Goal: Find specific page/section: Find specific page/section

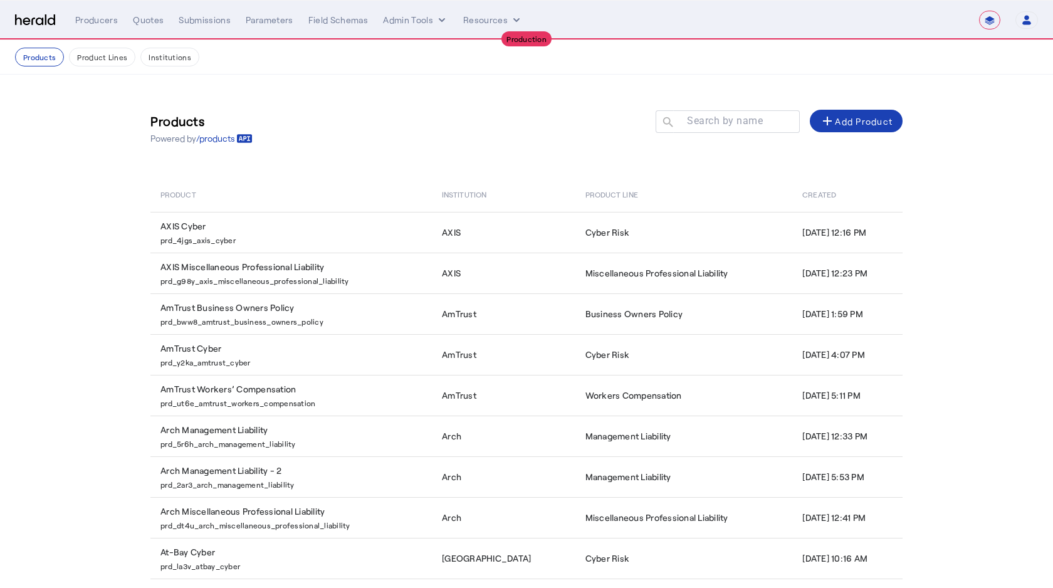
select select "**********"
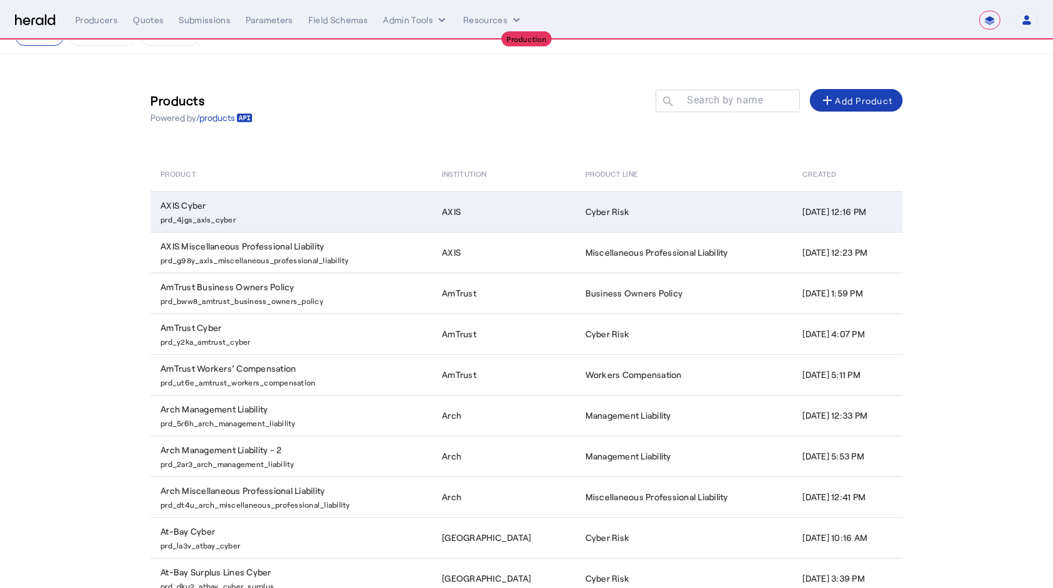
scroll to position [24, 0]
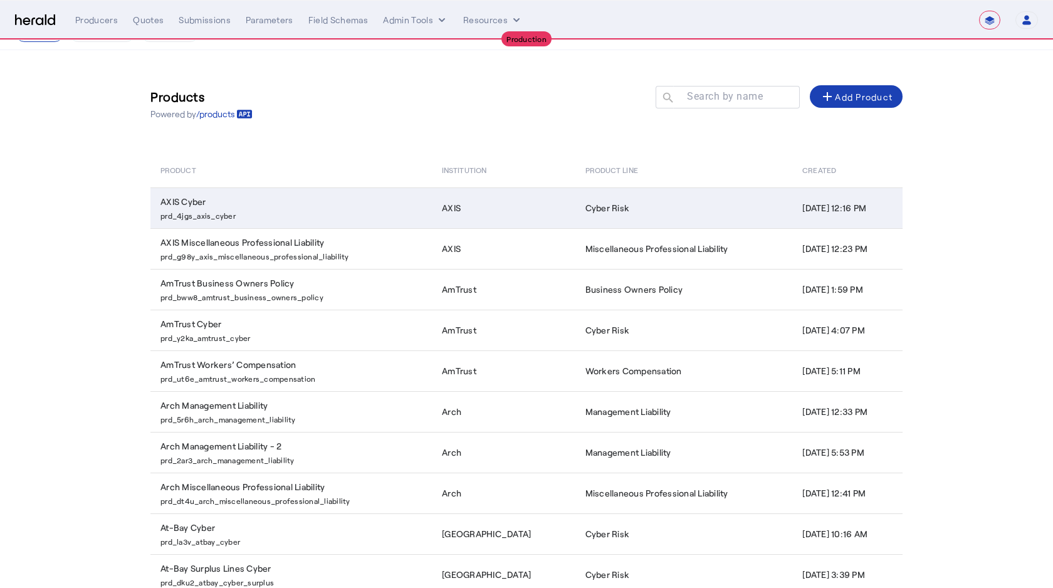
click at [521, 202] on td "AXIS" at bounding box center [504, 207] width 144 height 41
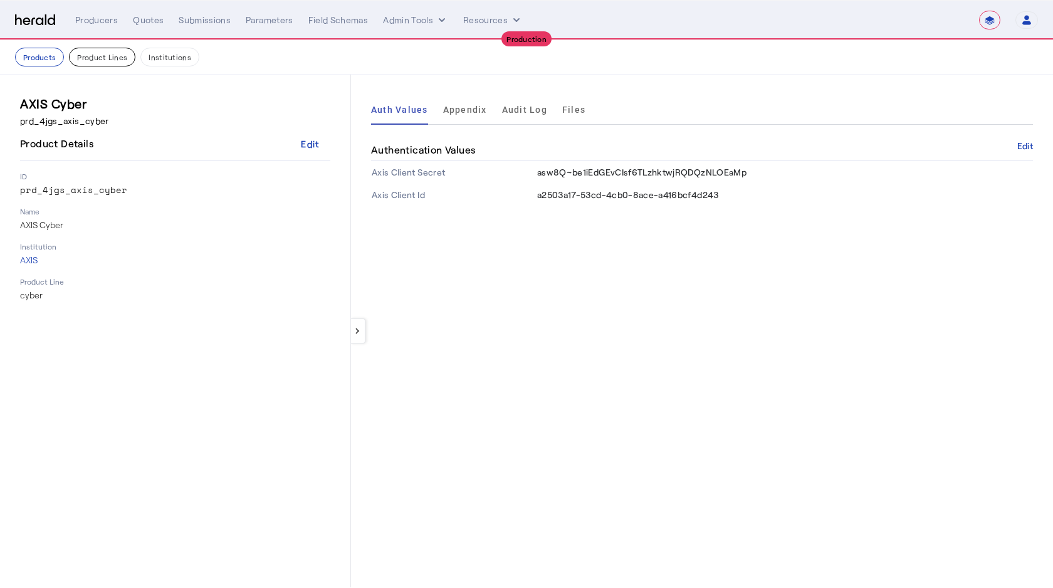
click at [115, 54] on button "Product Lines" at bounding box center [102, 57] width 66 height 19
select select "pfm_lg12_libertygroup"
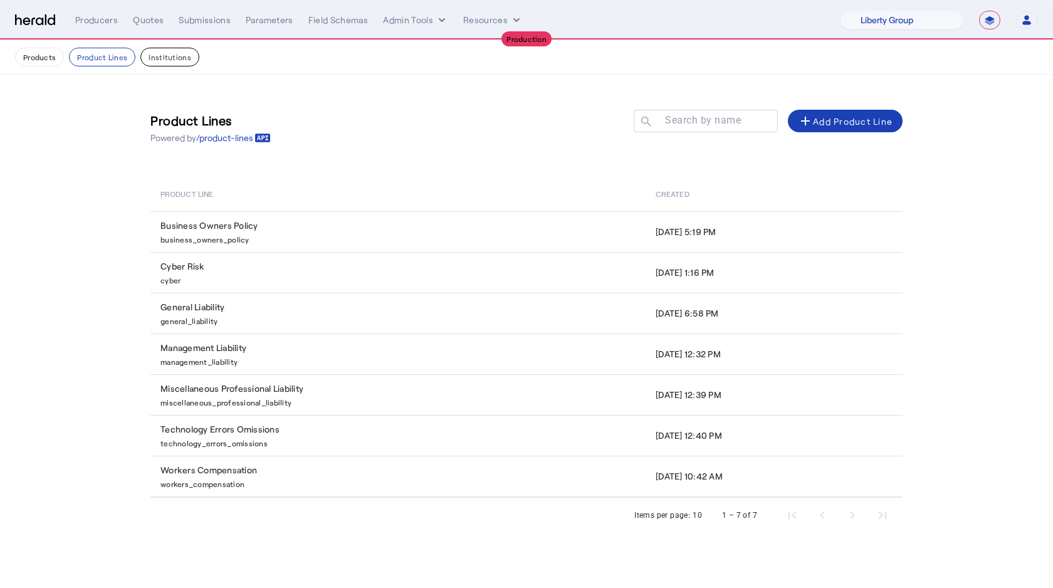
click at [182, 57] on button "Institutions" at bounding box center [169, 57] width 59 height 19
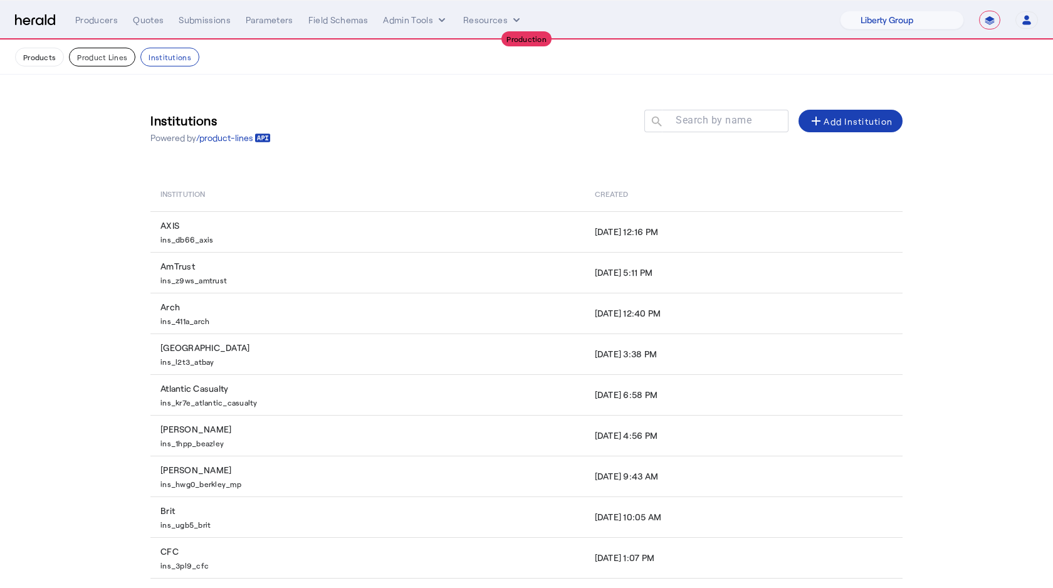
click at [123, 53] on button "Product Lines" at bounding box center [102, 57] width 66 height 19
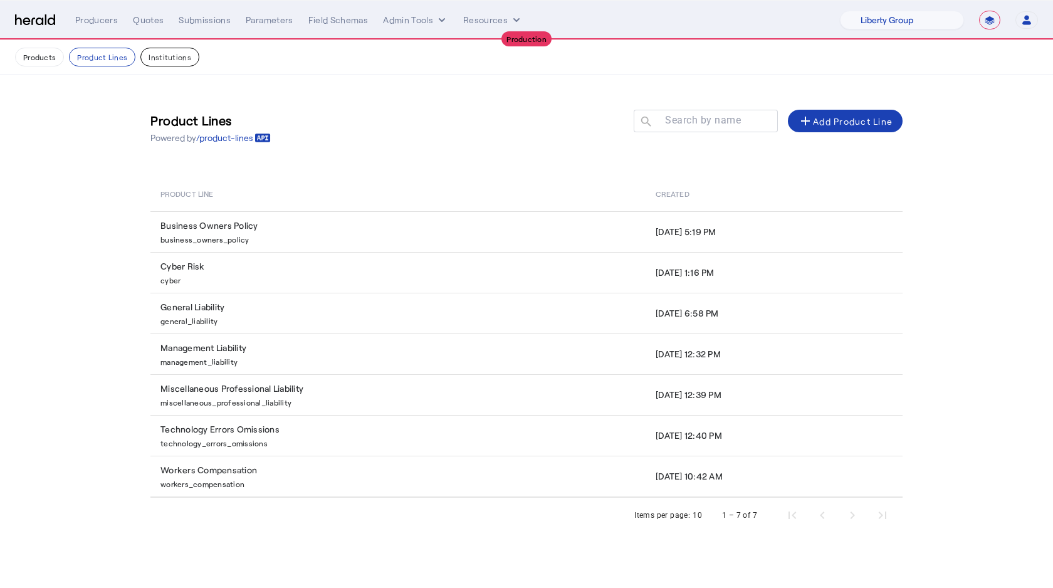
click at [165, 50] on button "Institutions" at bounding box center [169, 57] width 59 height 19
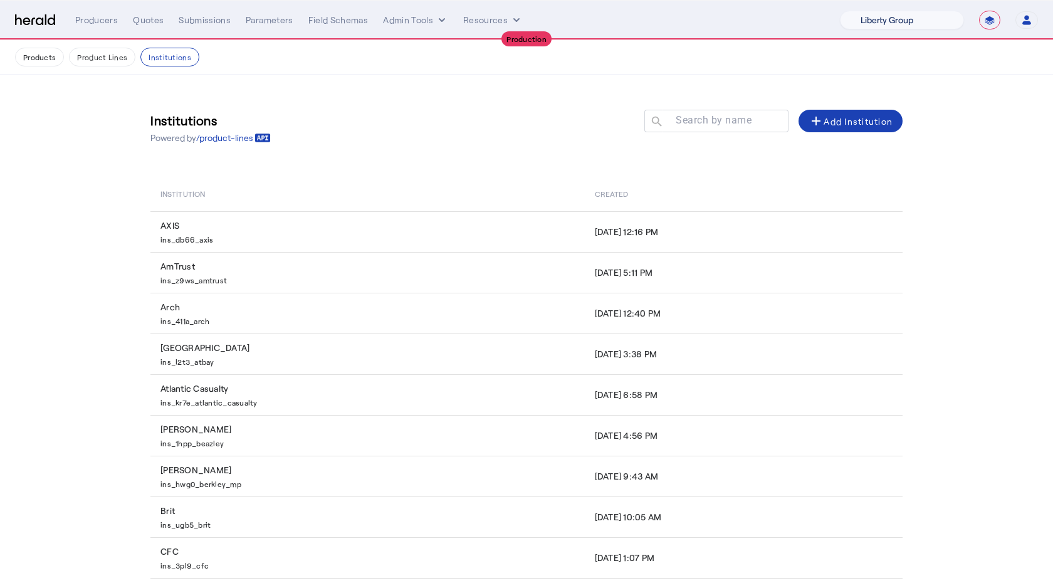
click at [942, 26] on select "1Fort Affinity Risk [PERSON_NAME] [PERSON_NAME] CRC Campus Coverage Citadel Fif…" at bounding box center [902, 20] width 124 height 19
click at [840, 11] on select "1Fort Affinity Risk [PERSON_NAME] [PERSON_NAME] CRC Campus Coverage Citadel Fif…" at bounding box center [902, 20] width 124 height 19
click at [414, 26] on button "Admin Tools" at bounding box center [415, 20] width 65 height 13
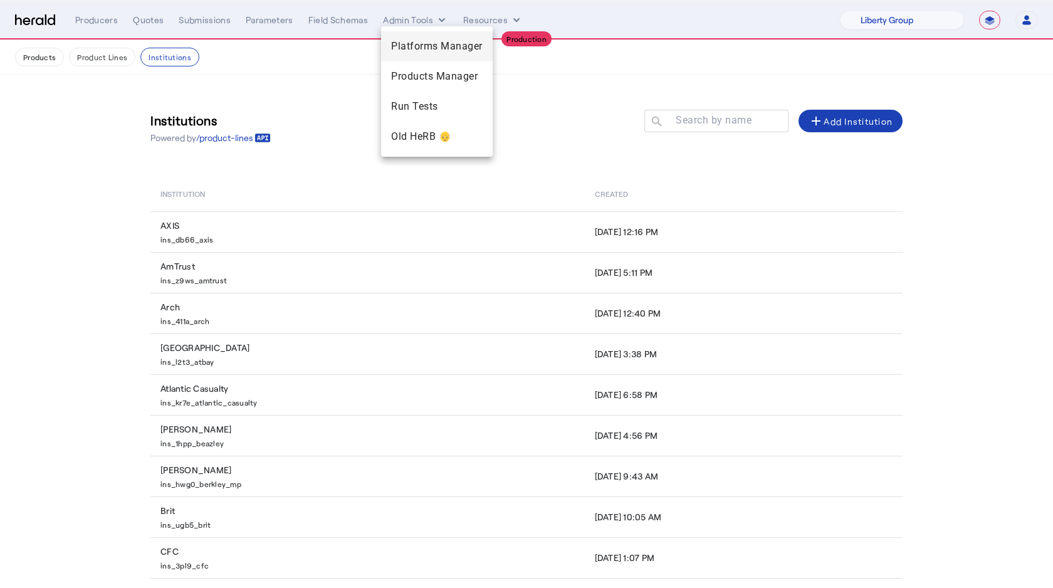
click at [414, 41] on span "Platforms Manager" at bounding box center [437, 46] width 92 height 15
